Goal: Task Accomplishment & Management: Use online tool/utility

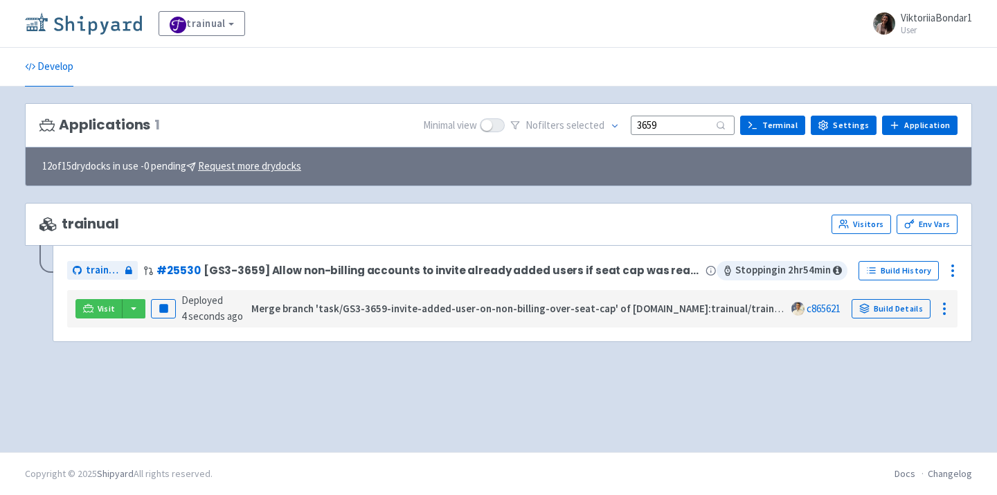
click at [100, 19] on img at bounding box center [83, 23] width 117 height 22
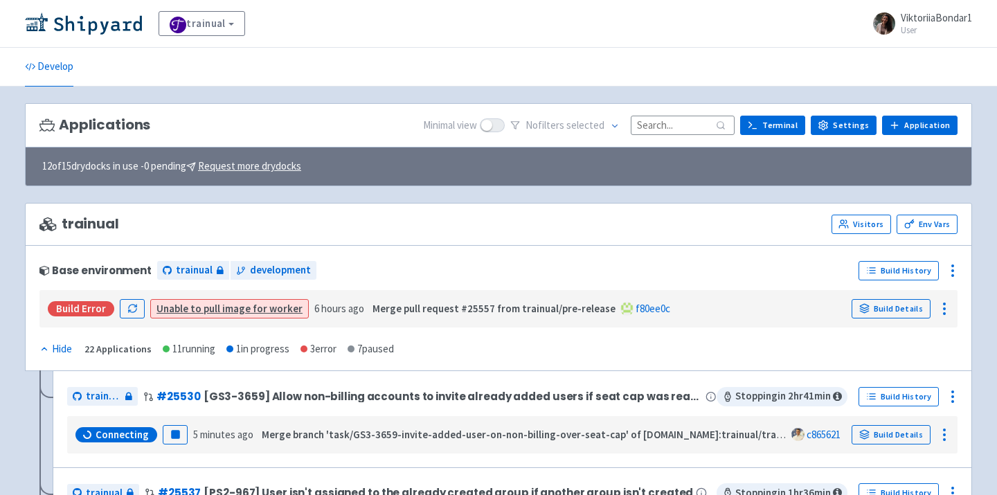
click at [666, 118] on input at bounding box center [683, 125] width 104 height 19
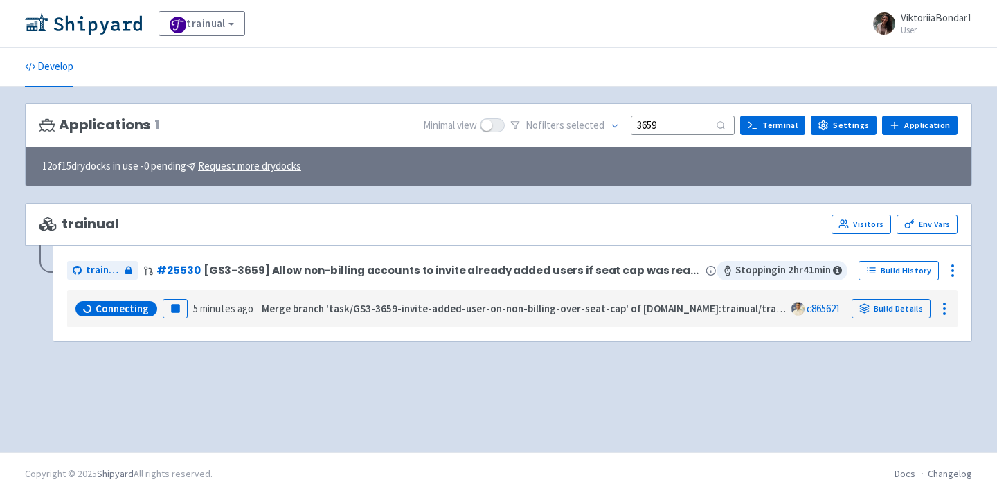
type input "3659"
click at [81, 18] on img at bounding box center [83, 23] width 117 height 22
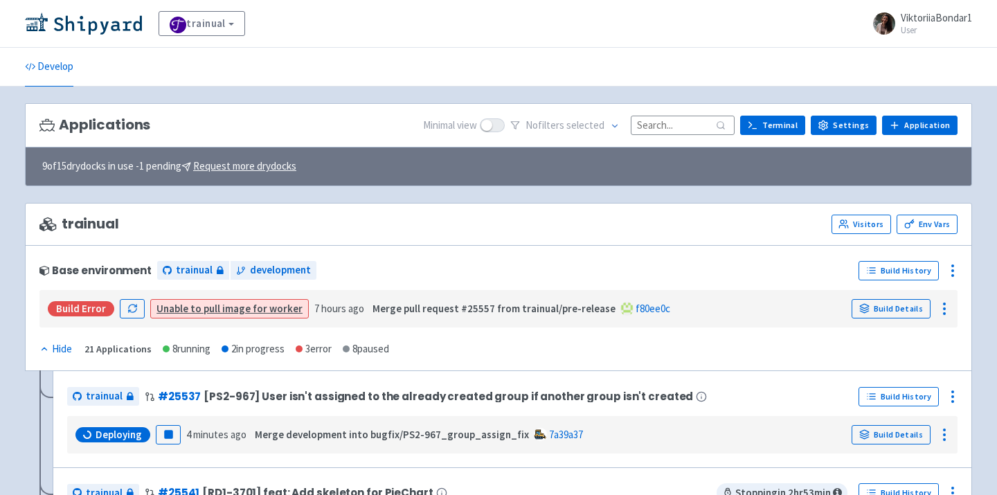
click at [665, 120] on input at bounding box center [683, 125] width 104 height 19
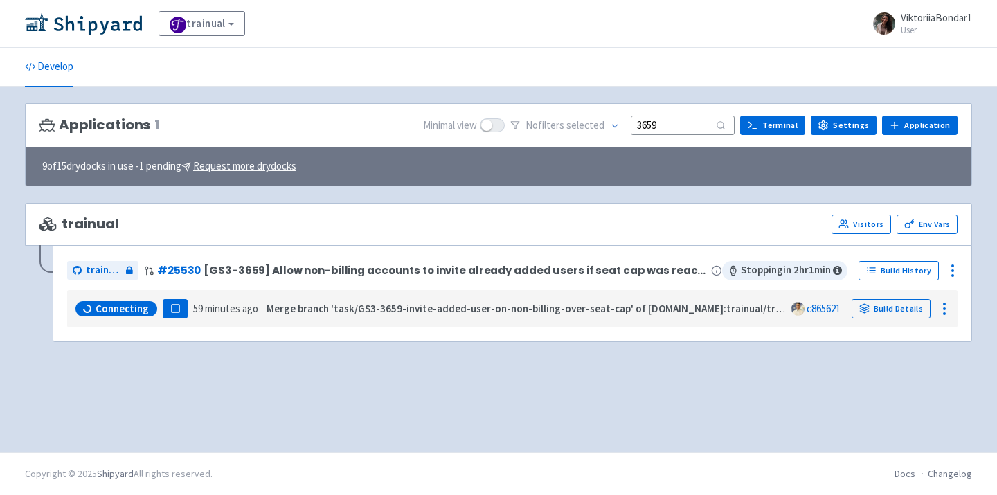
type input "3659"
click at [172, 306] on rect "button" at bounding box center [175, 309] width 8 height 8
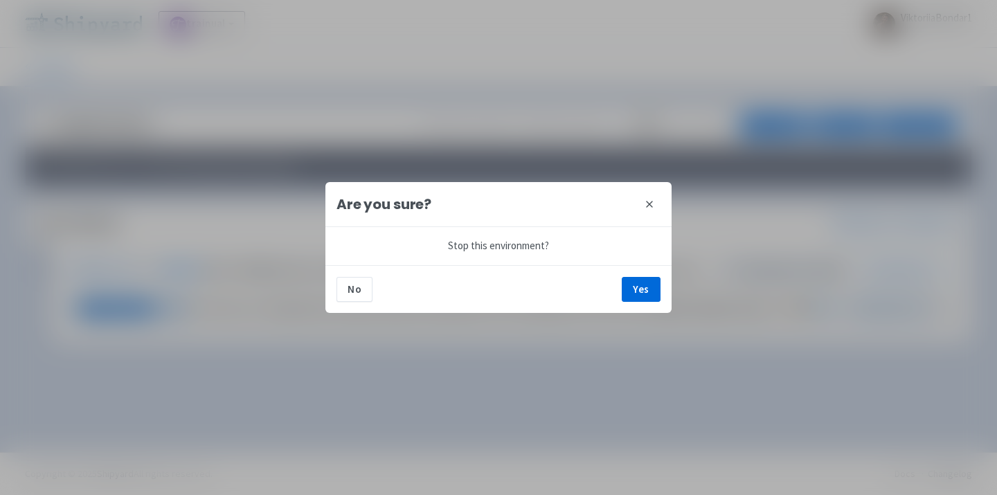
click at [671, 276] on div "No Yes" at bounding box center [498, 289] width 346 height 48
click at [649, 286] on button "Yes" at bounding box center [641, 289] width 39 height 25
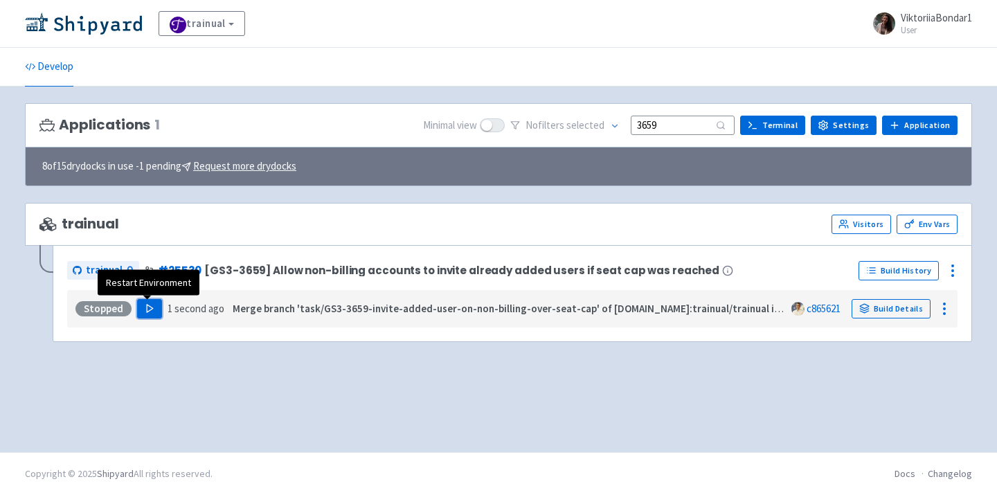
click at [151, 313] on icon "button" at bounding box center [150, 308] width 10 height 10
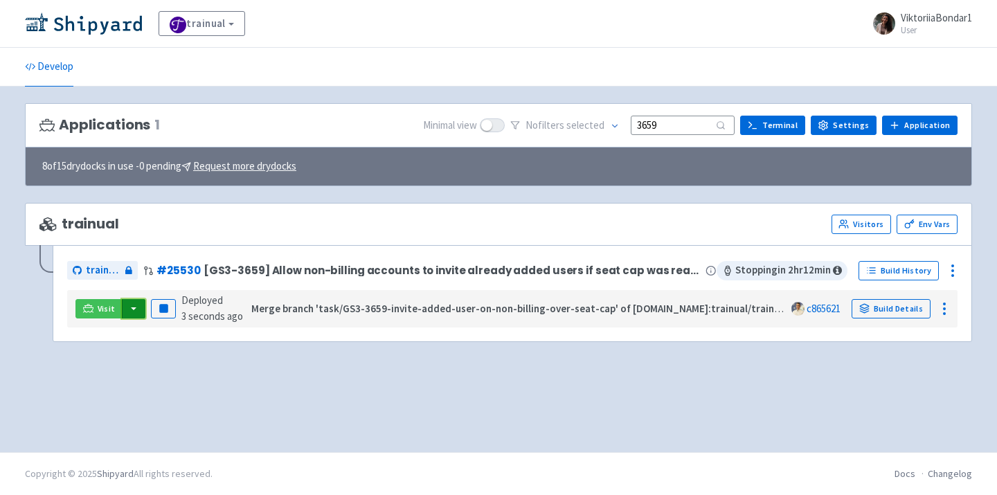
click at [130, 316] on button "button" at bounding box center [134, 308] width 24 height 19
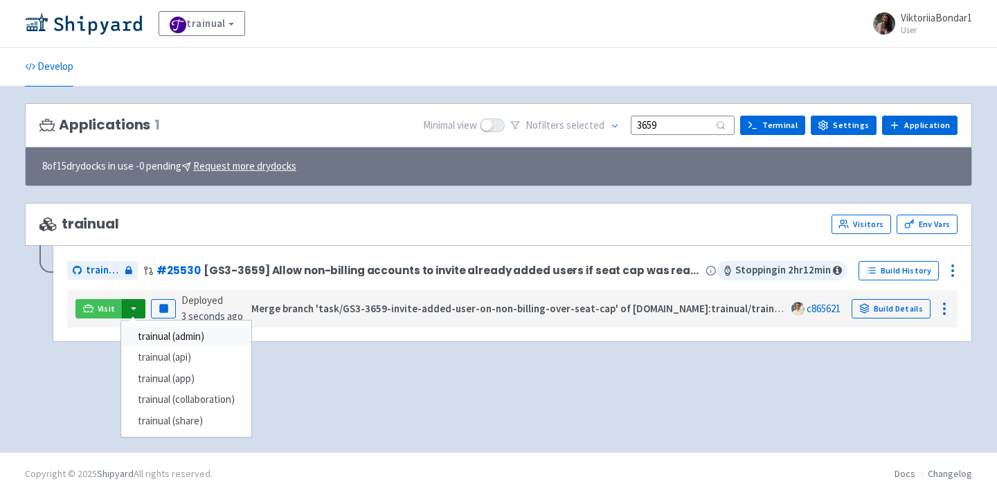
click at [150, 345] on link "trainual (admin)" at bounding box center [186, 336] width 130 height 21
